Goal: Communication & Community: Connect with others

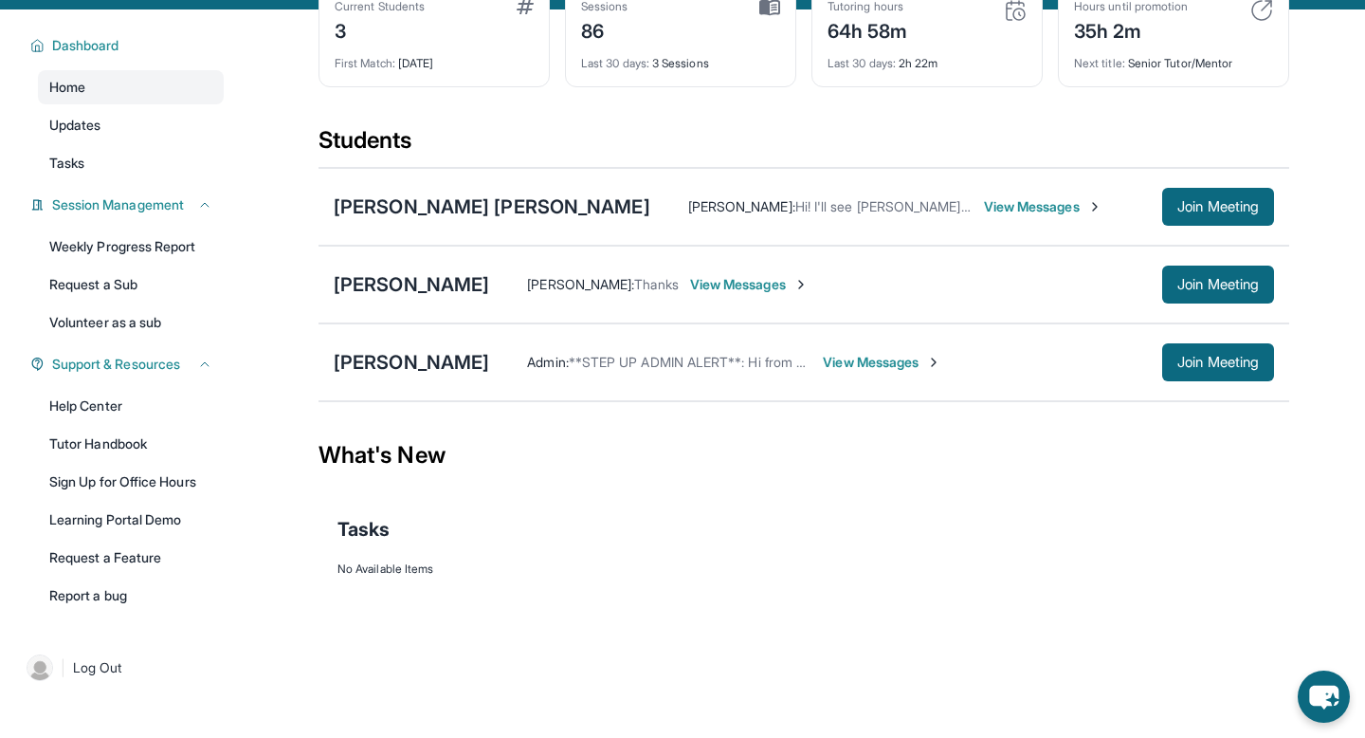
scroll to position [133, 0]
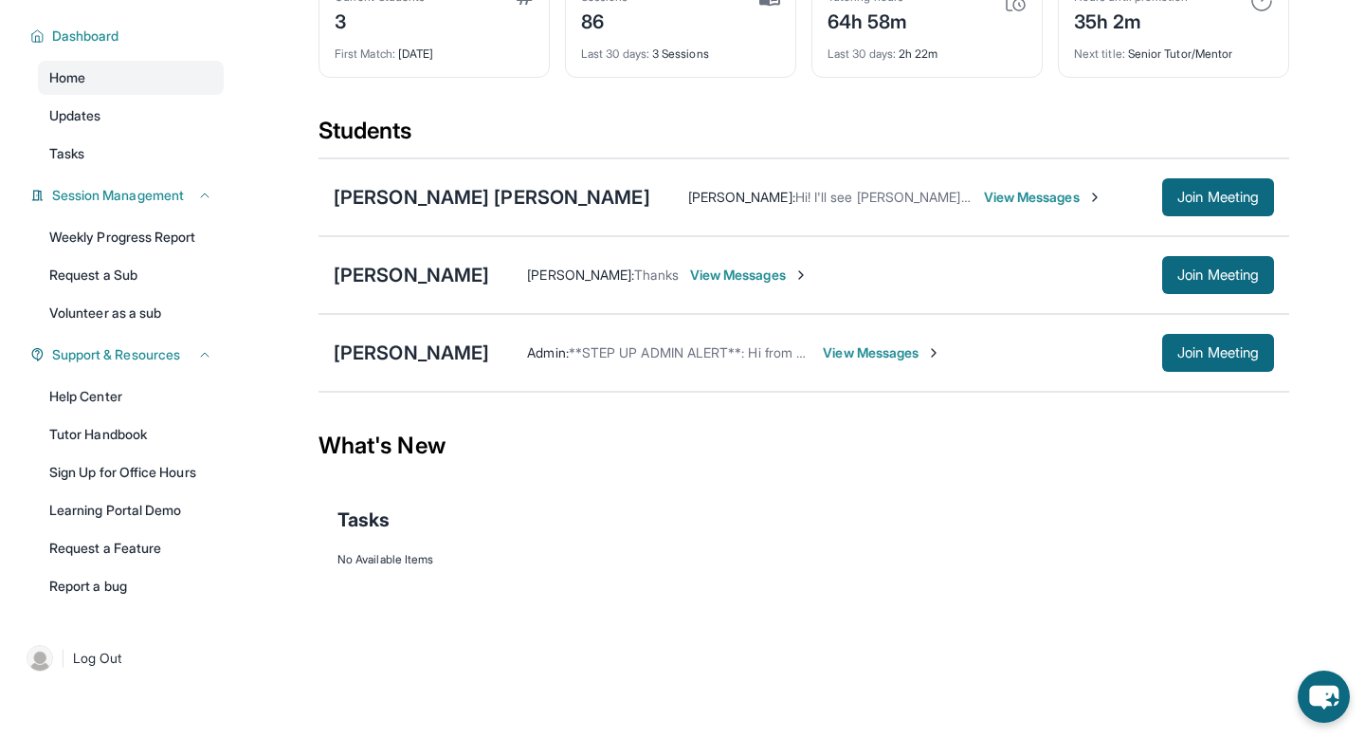
click at [698, 284] on span "View Messages" at bounding box center [749, 274] width 118 height 19
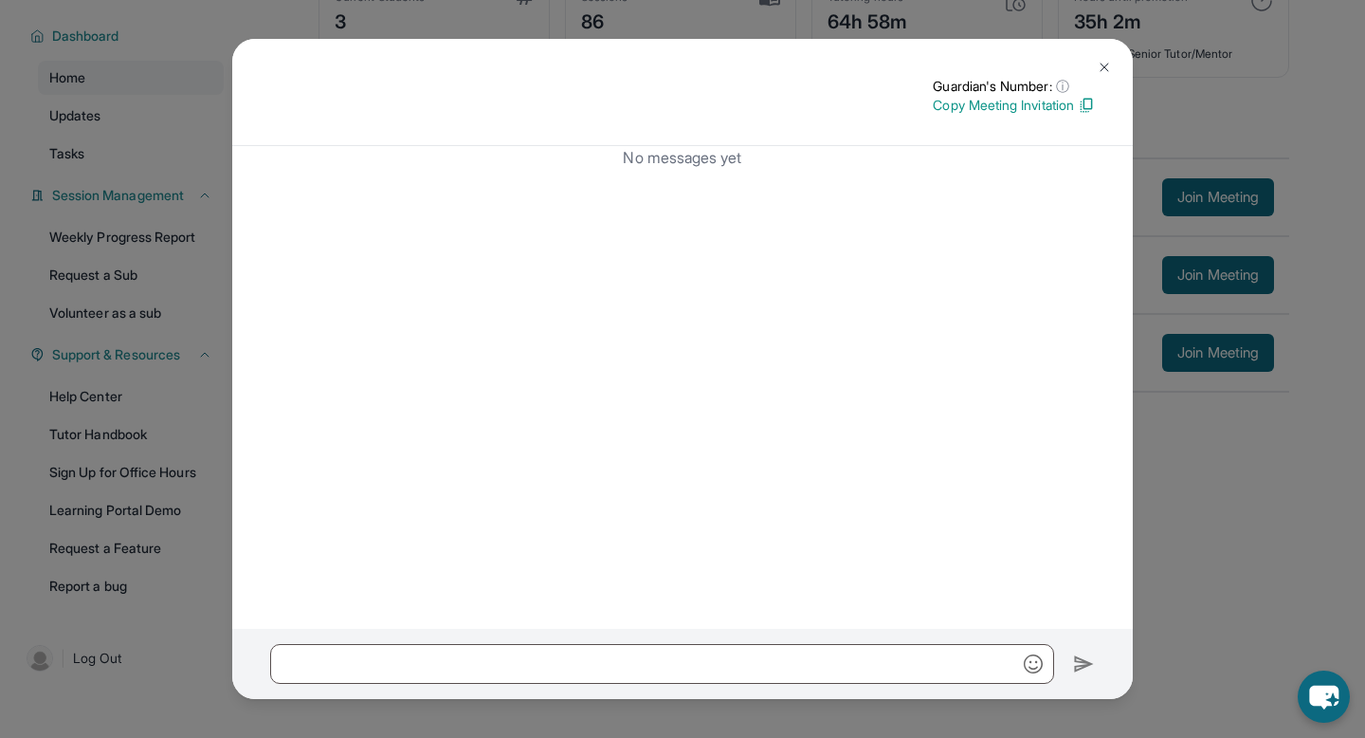
click at [1102, 52] on button at bounding box center [1104, 67] width 38 height 38
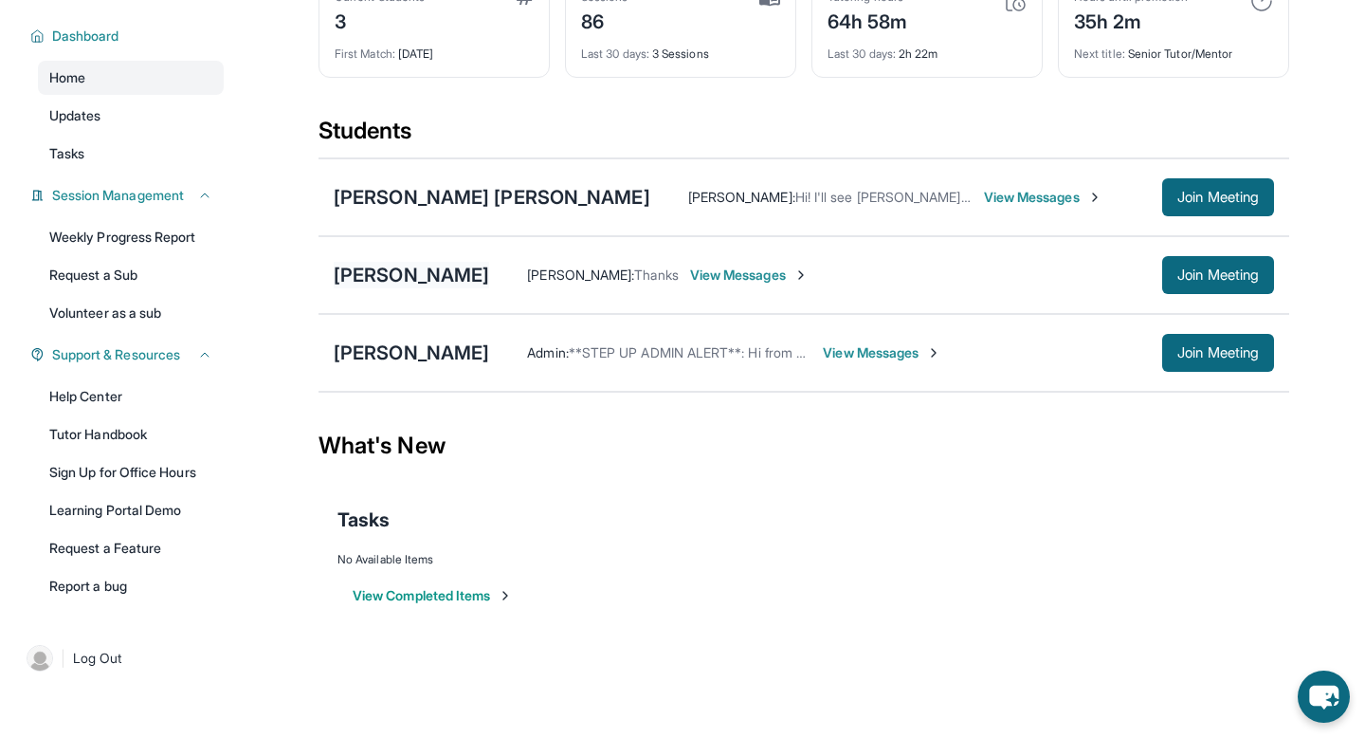
click at [392, 288] on div "[PERSON_NAME]" at bounding box center [411, 275] width 155 height 27
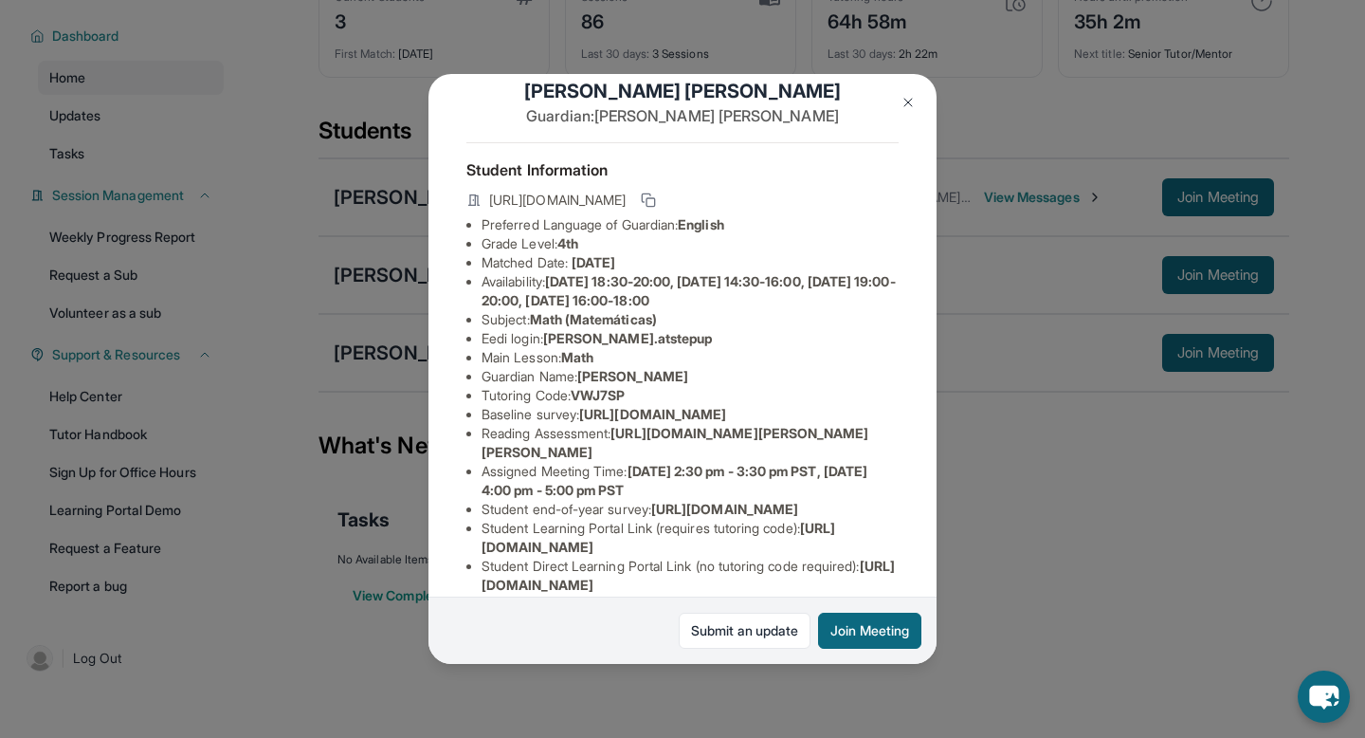
scroll to position [38, 0]
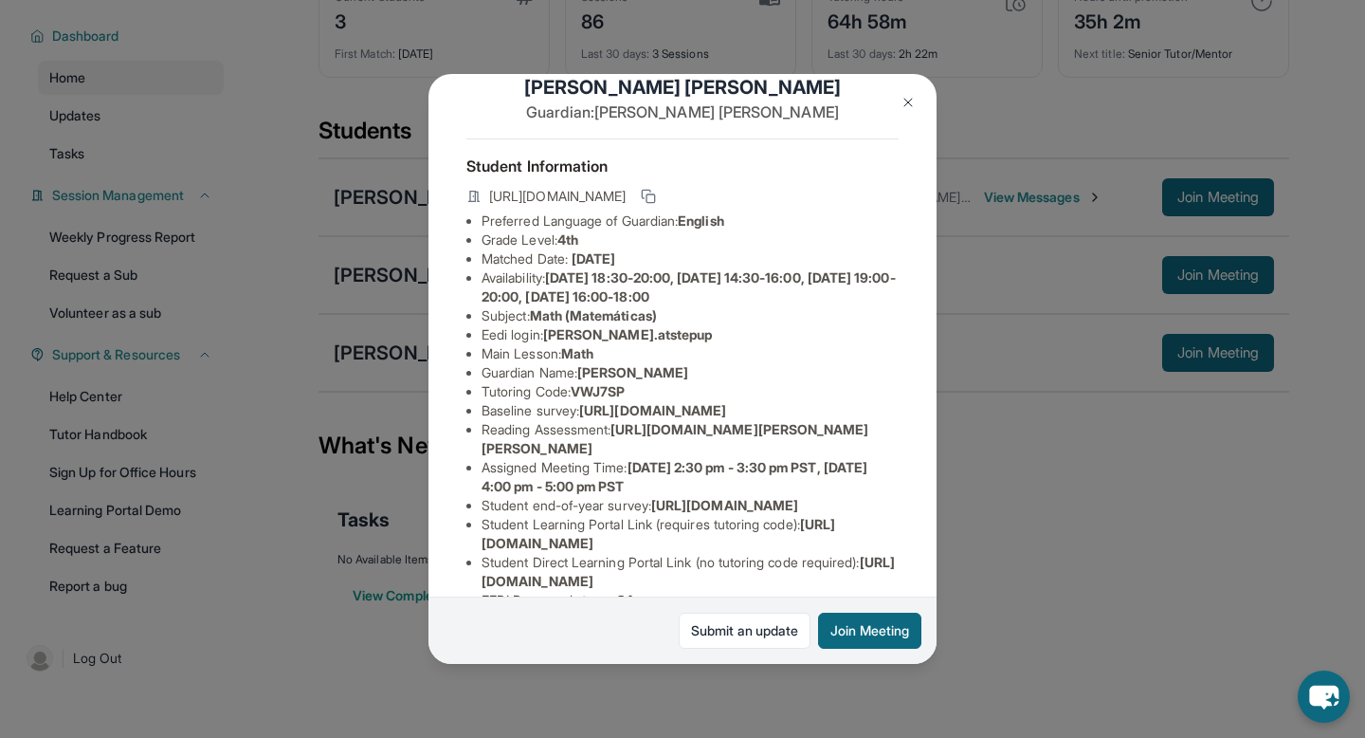
click at [908, 92] on button at bounding box center [908, 102] width 38 height 38
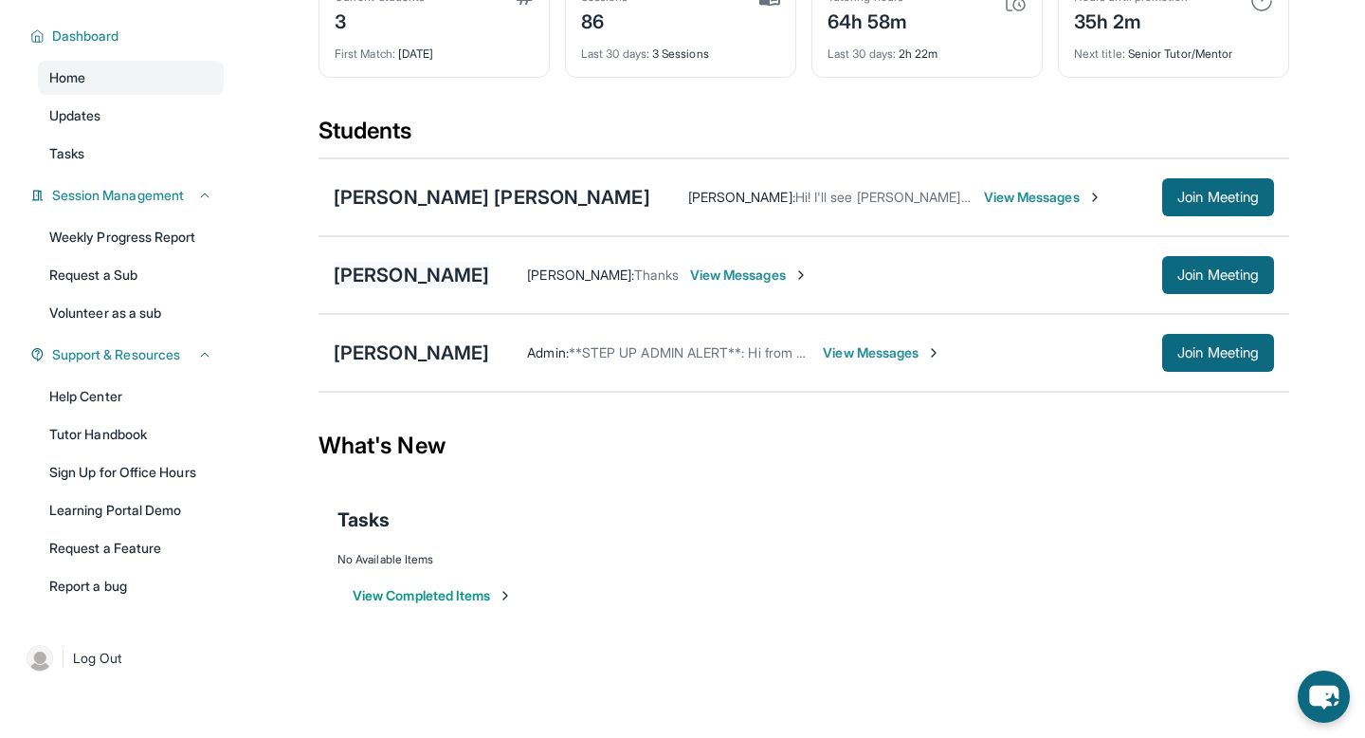
click at [402, 288] on div "[PERSON_NAME]" at bounding box center [411, 275] width 155 height 27
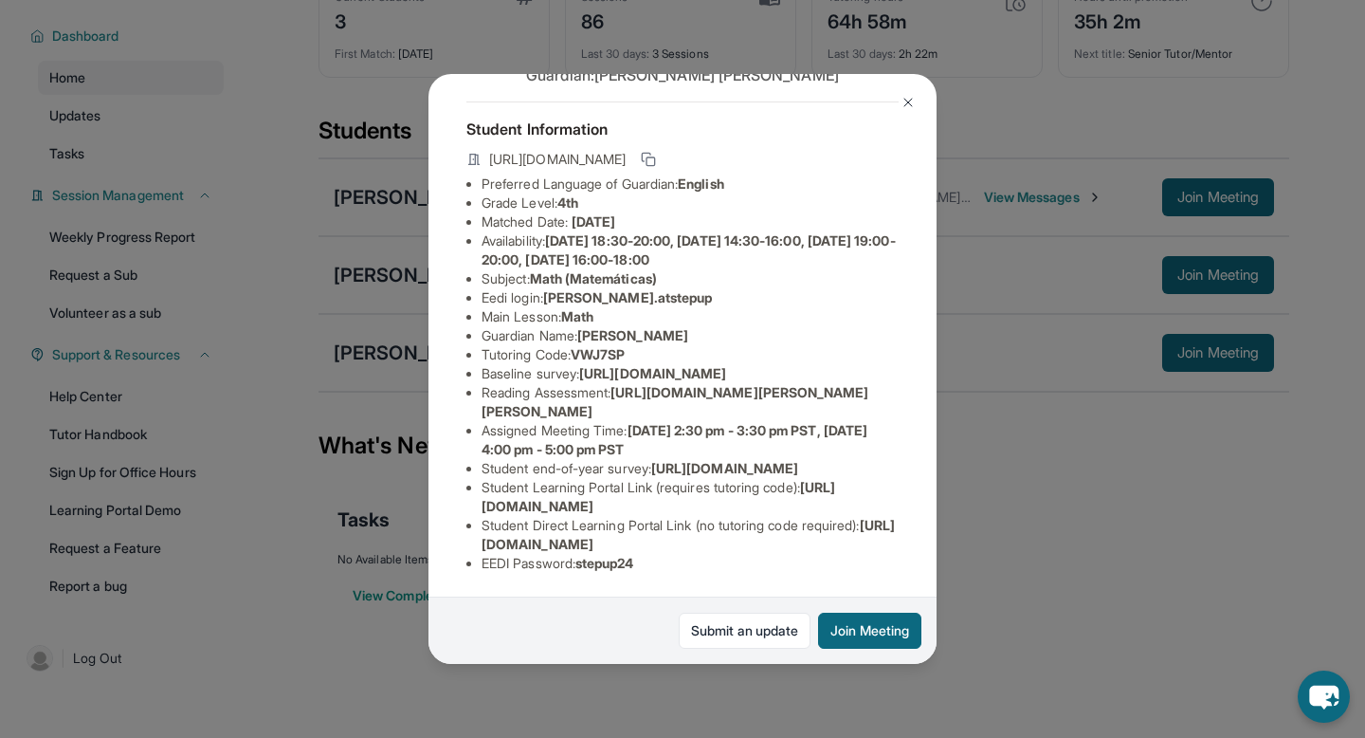
scroll to position [169, 1]
click at [905, 93] on button at bounding box center [908, 102] width 38 height 38
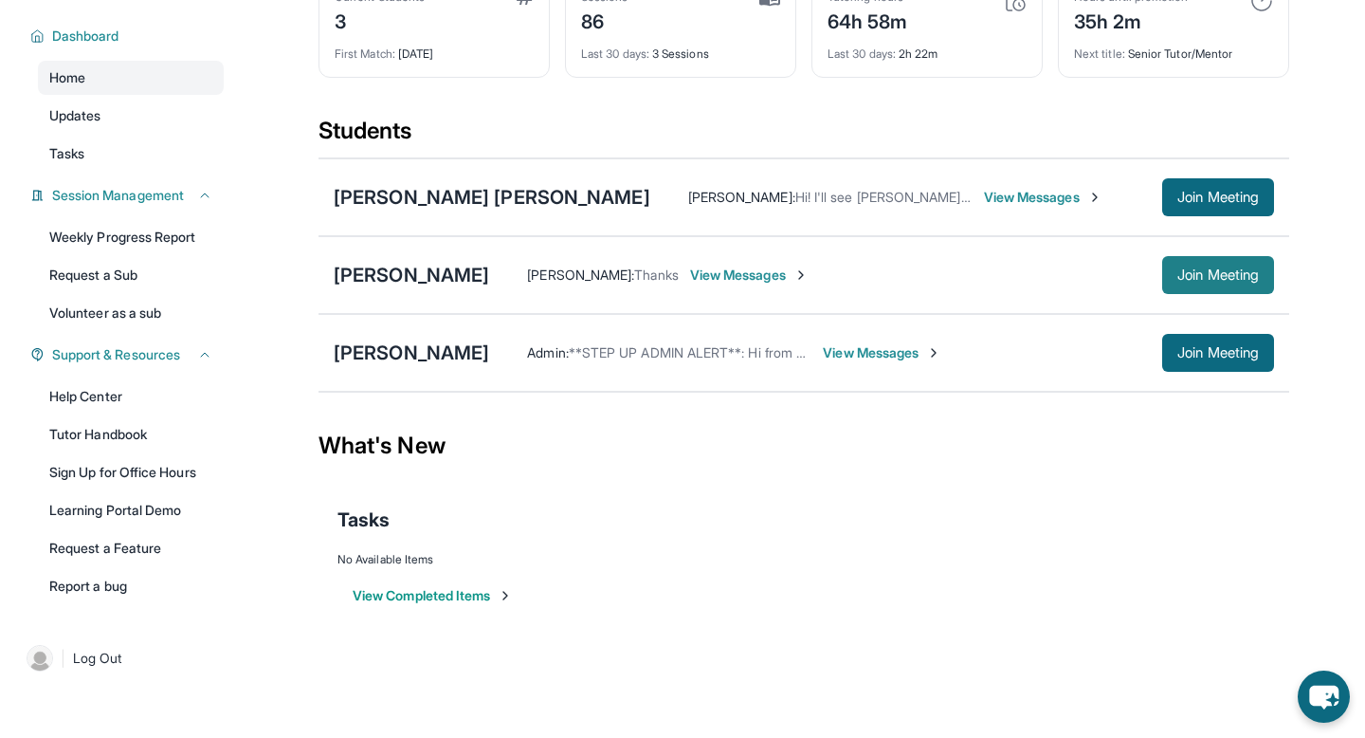
click at [1162, 294] on button "Join Meeting" at bounding box center [1218, 275] width 112 height 38
click at [417, 288] on div "[PERSON_NAME]" at bounding box center [411, 275] width 155 height 27
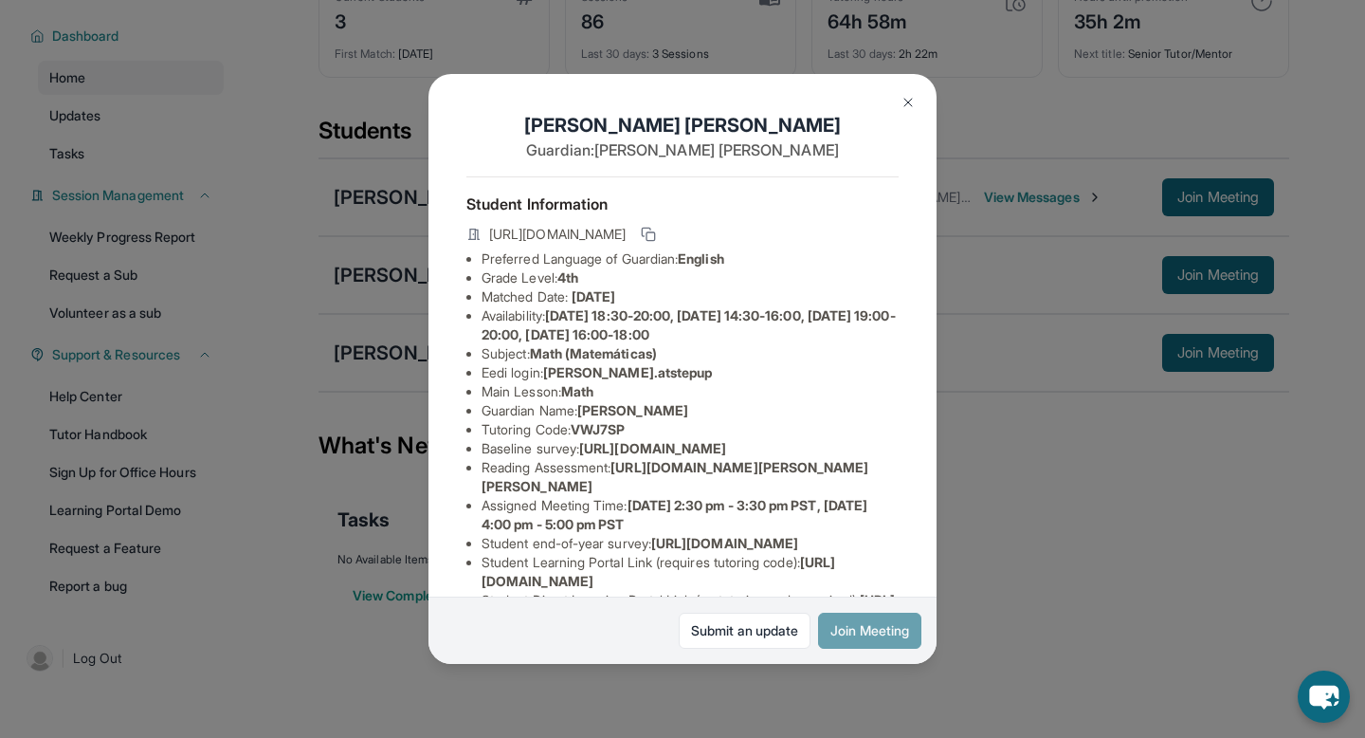
click at [862, 636] on button "Join Meeting" at bounding box center [869, 630] width 103 height 36
